Goal: Book appointment/travel/reservation

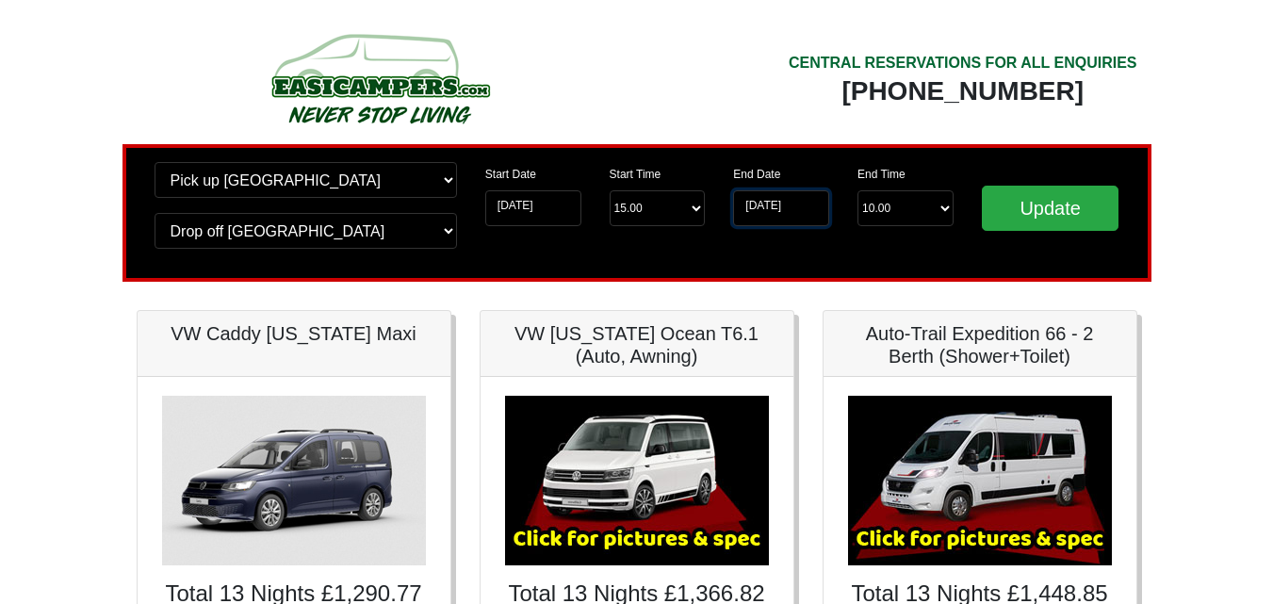
click at [819, 205] on input "[DATE]" at bounding box center [781, 208] width 96 height 36
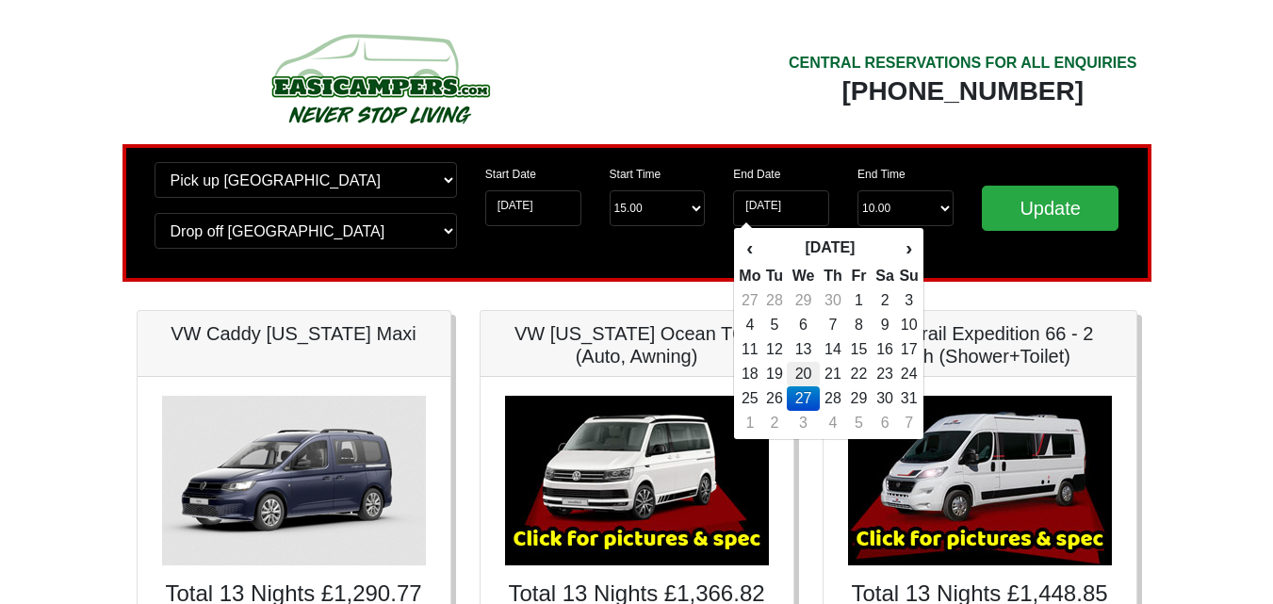
click at [801, 372] on td "20" at bounding box center [803, 374] width 32 height 25
type input "[DATE]"
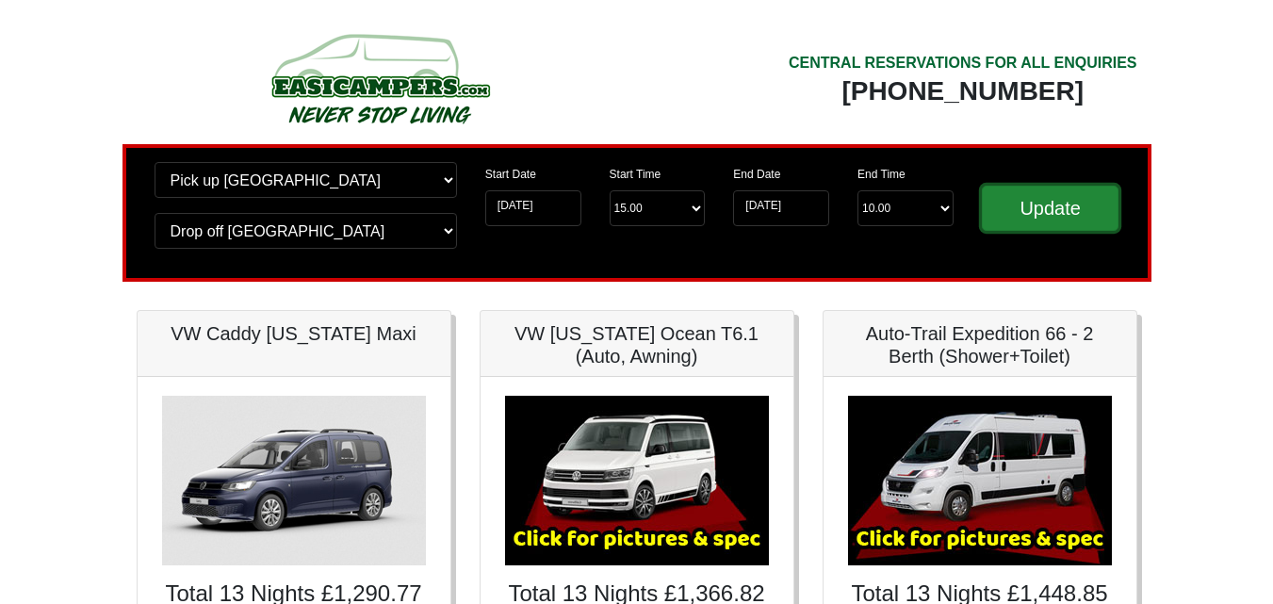
click at [1043, 203] on input "Update" at bounding box center [1051, 208] width 138 height 45
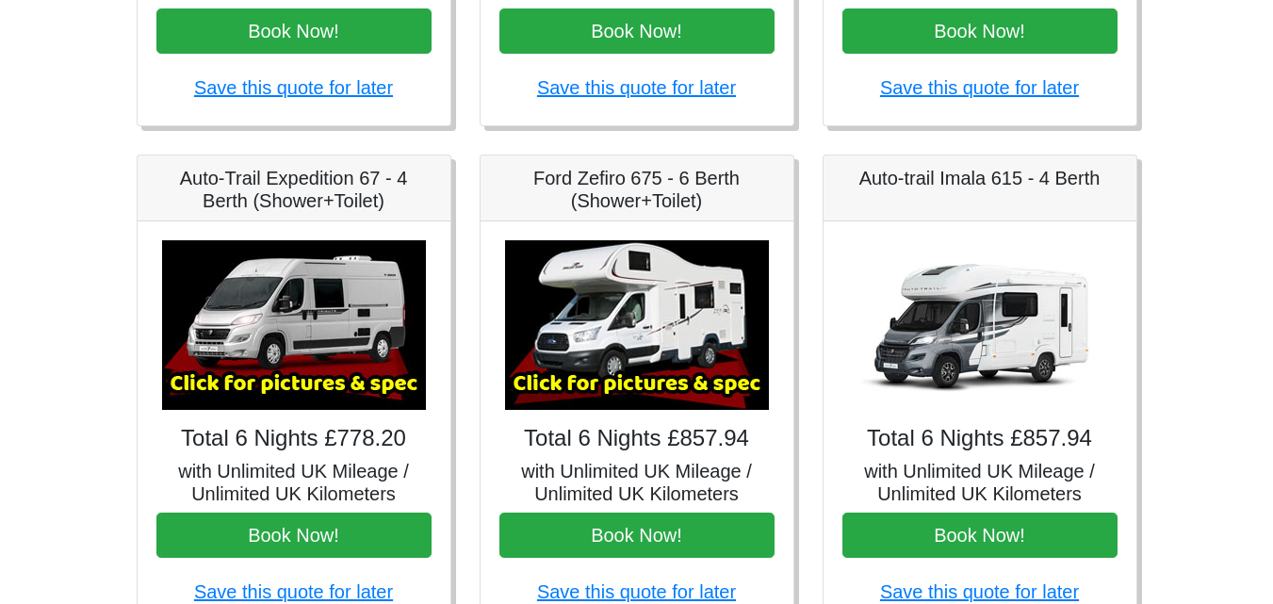
scroll to position [754, 0]
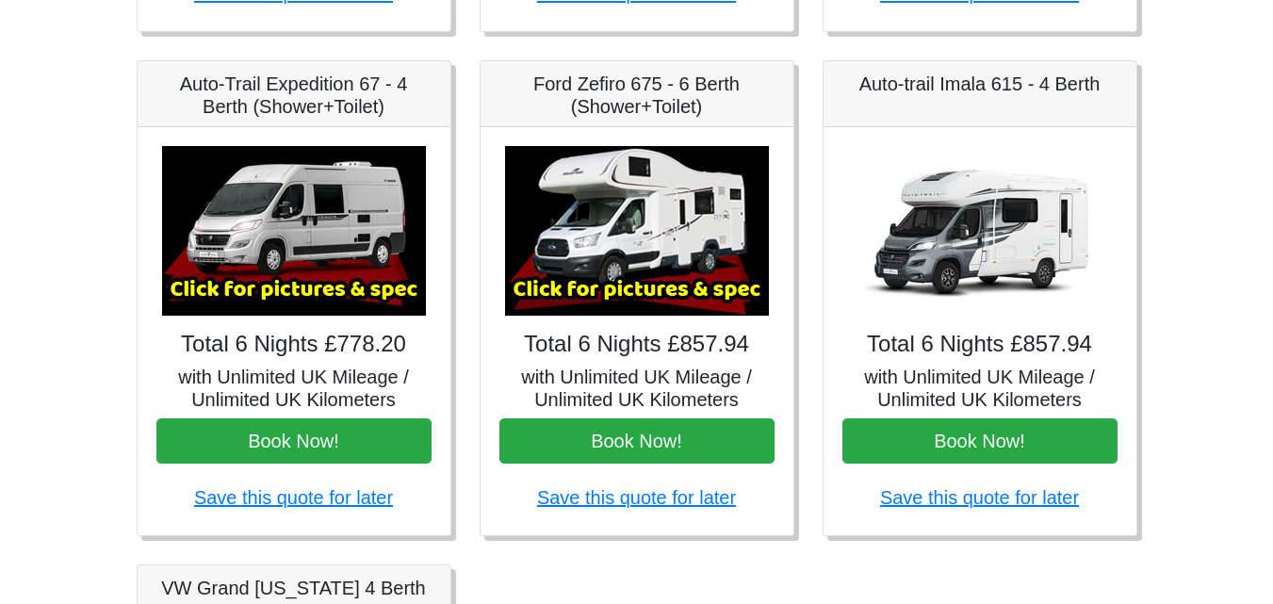
click at [303, 287] on img at bounding box center [294, 231] width 264 height 170
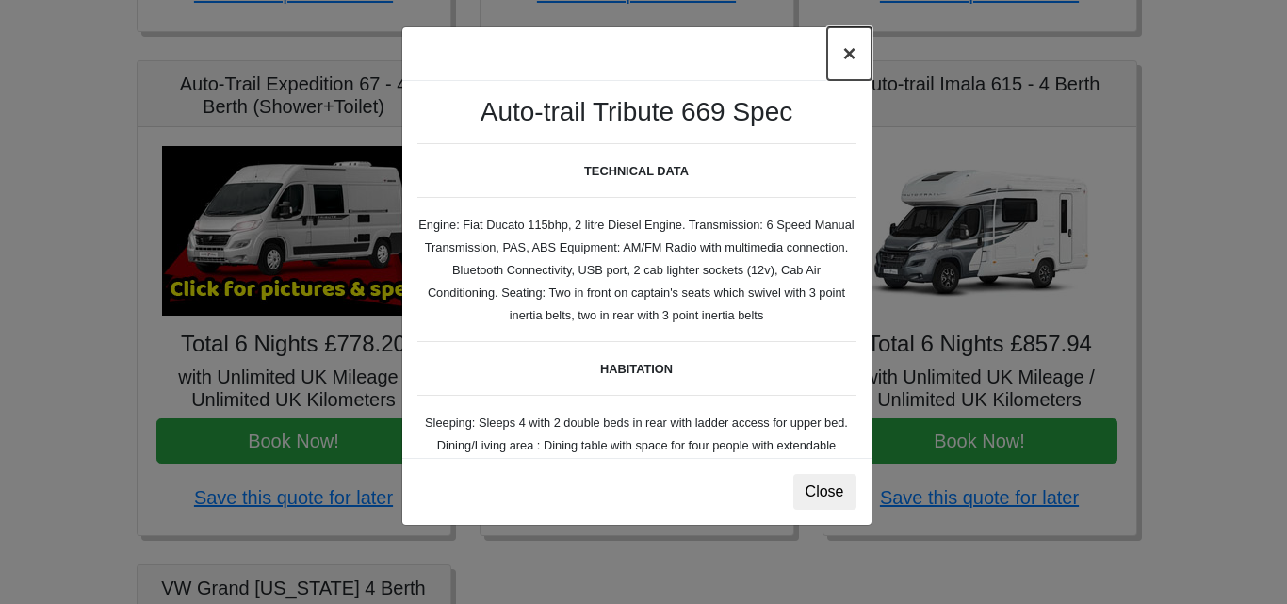
click at [845, 53] on button "×" at bounding box center [848, 53] width 43 height 53
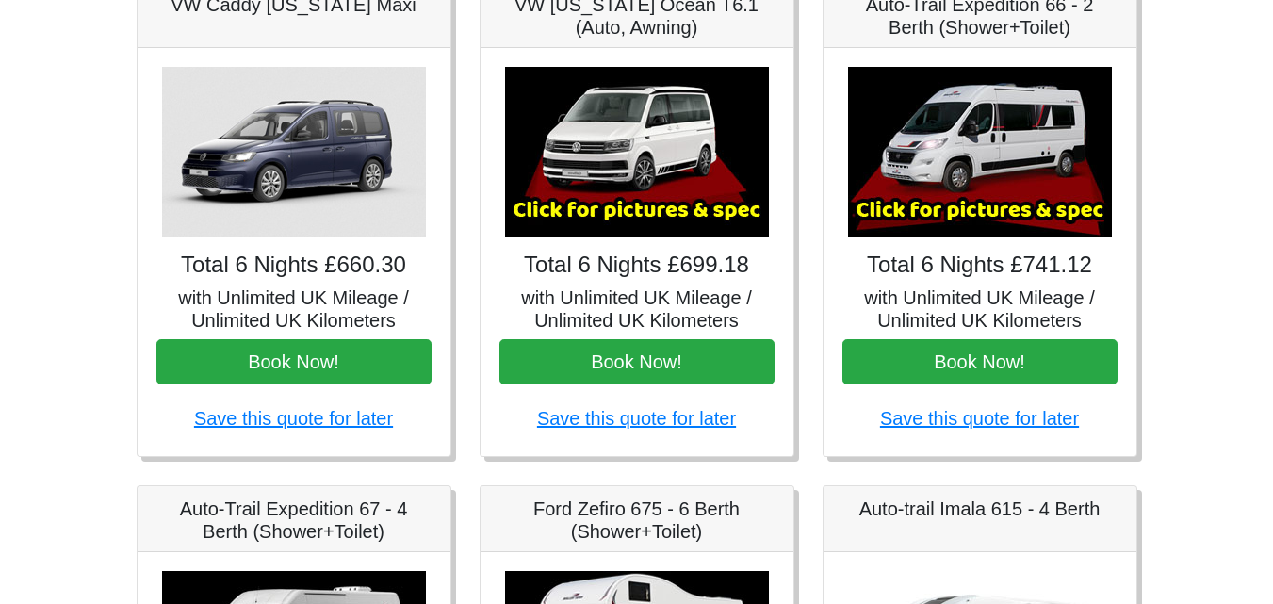
scroll to position [377, 0]
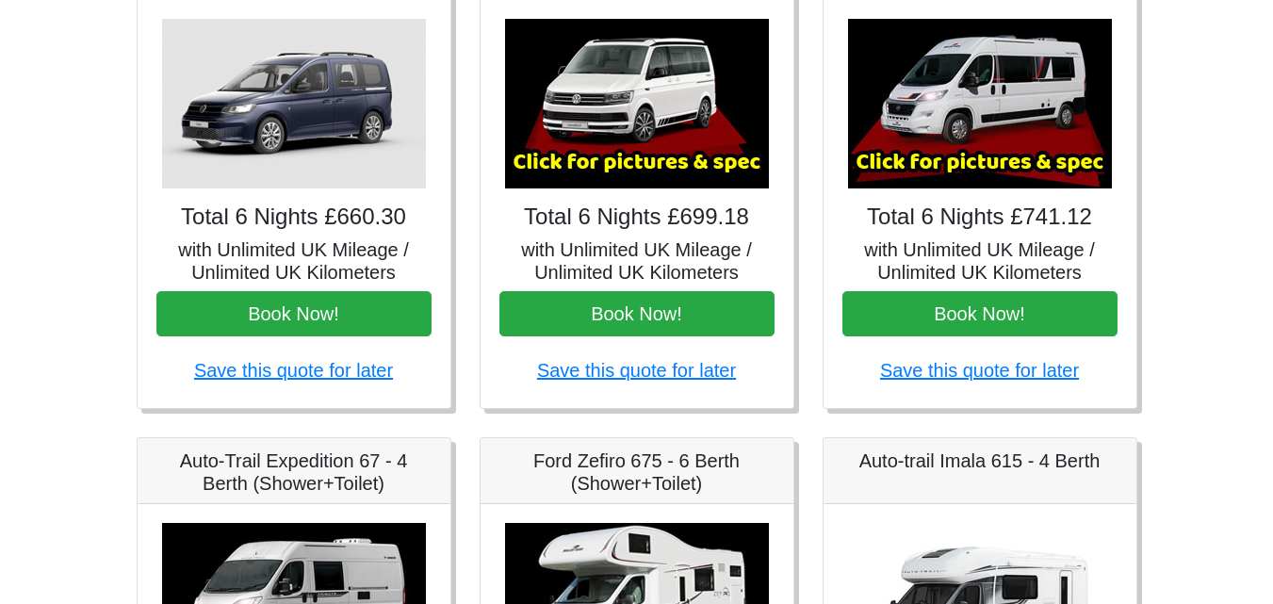
click at [971, 156] on img at bounding box center [980, 104] width 264 height 170
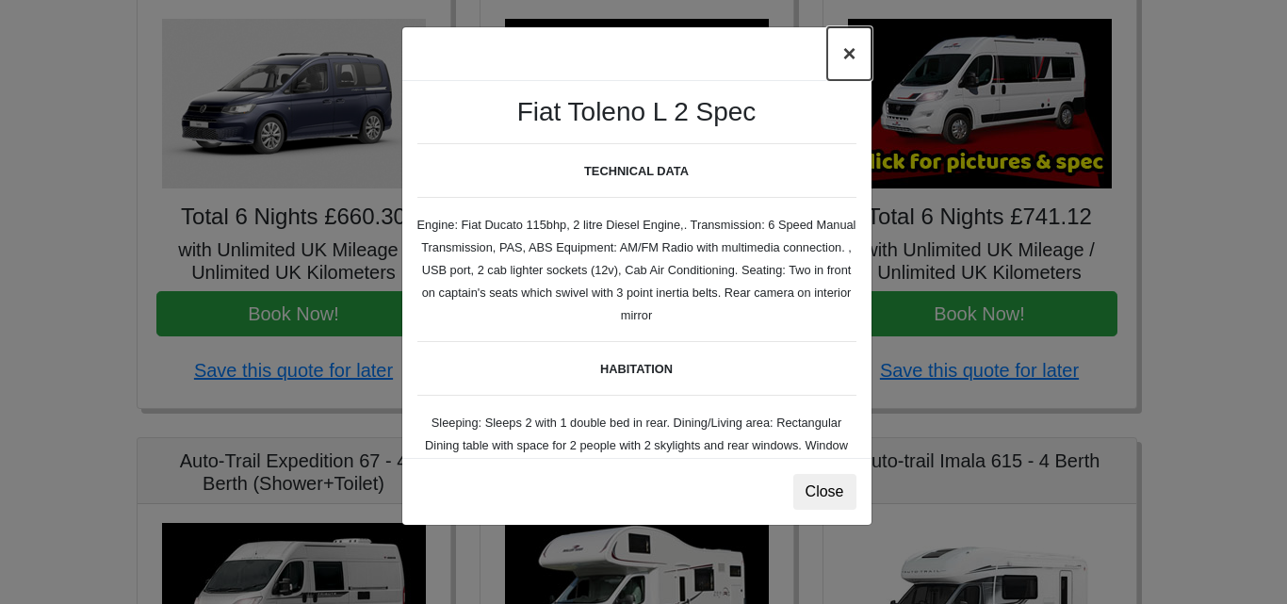
click at [849, 53] on button "×" at bounding box center [848, 53] width 43 height 53
